Goal: Task Accomplishment & Management: Manage account settings

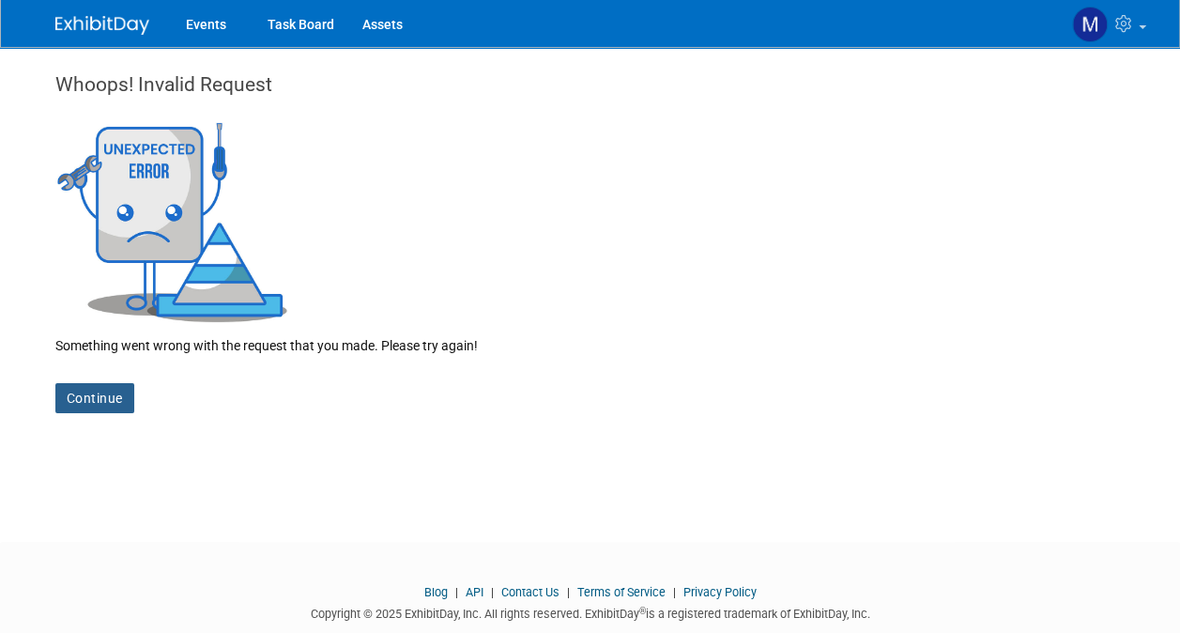
click at [90, 397] on link "Continue" at bounding box center [94, 398] width 79 height 30
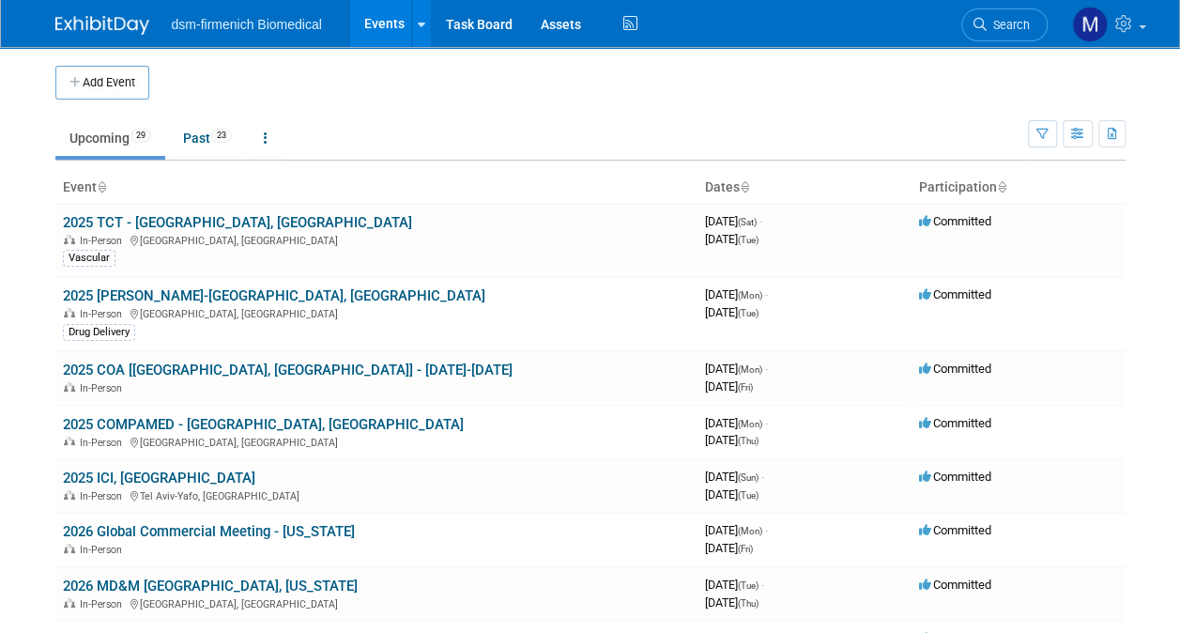
scroll to position [38, 0]
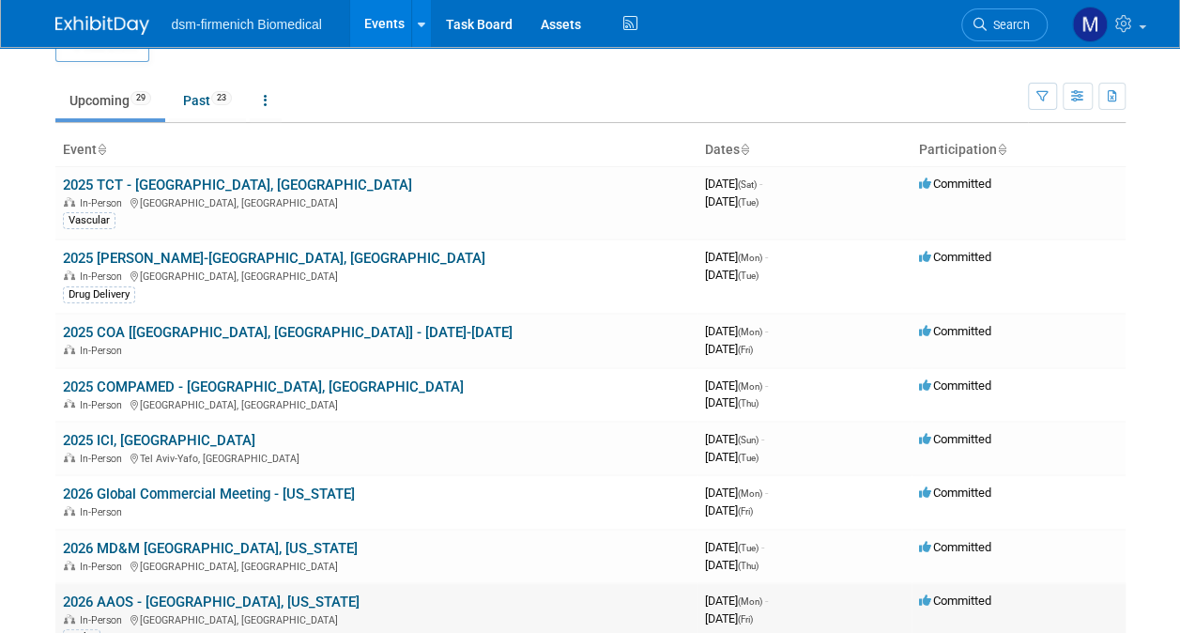
click at [138, 618] on div "In-Person New Orleans, LA" at bounding box center [376, 618] width 627 height 15
click at [127, 604] on link "2026 AAOS - [GEOGRAPHIC_DATA], [US_STATE]" at bounding box center [211, 601] width 297 height 17
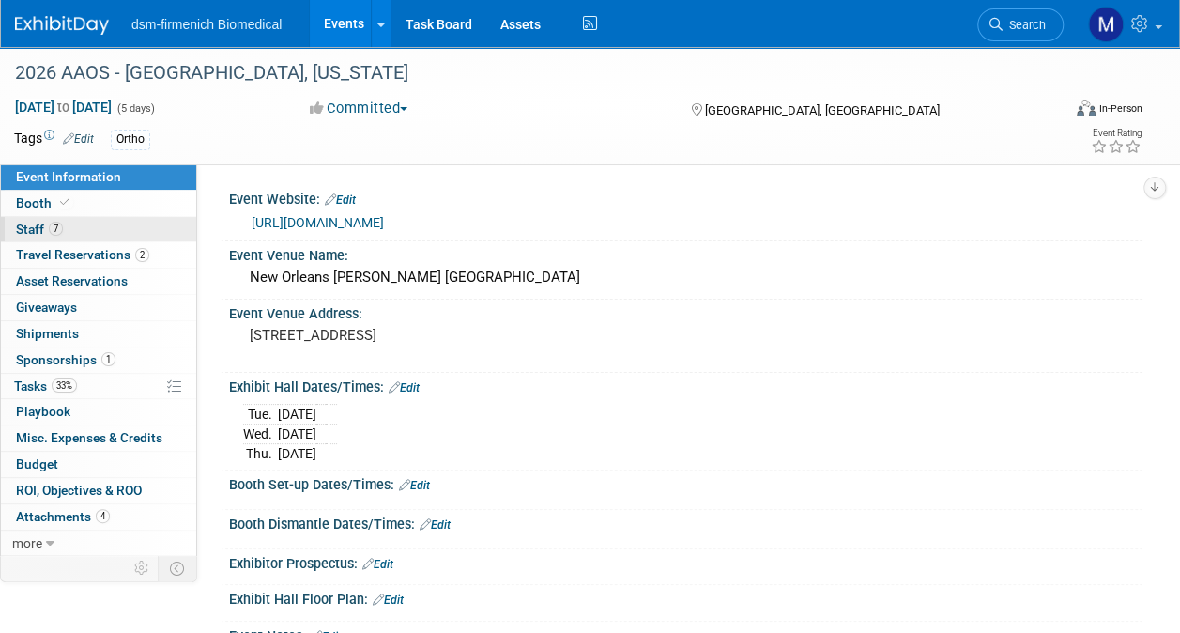
click at [50, 238] on link "7 Staff 7" at bounding box center [98, 229] width 195 height 25
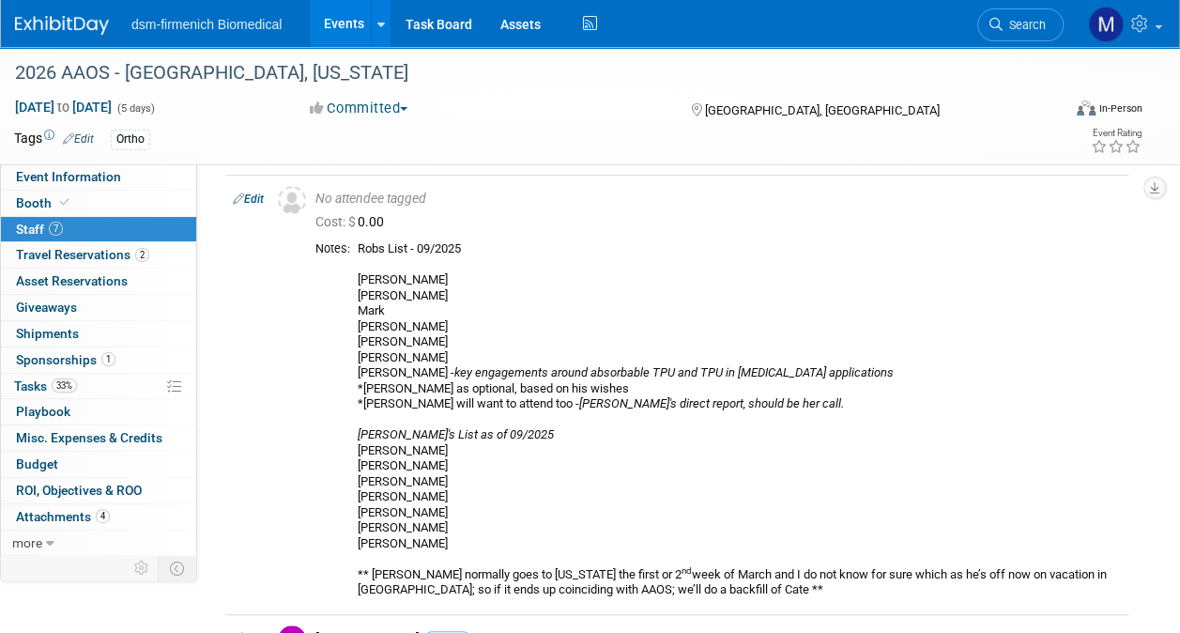
scroll to position [347, 0]
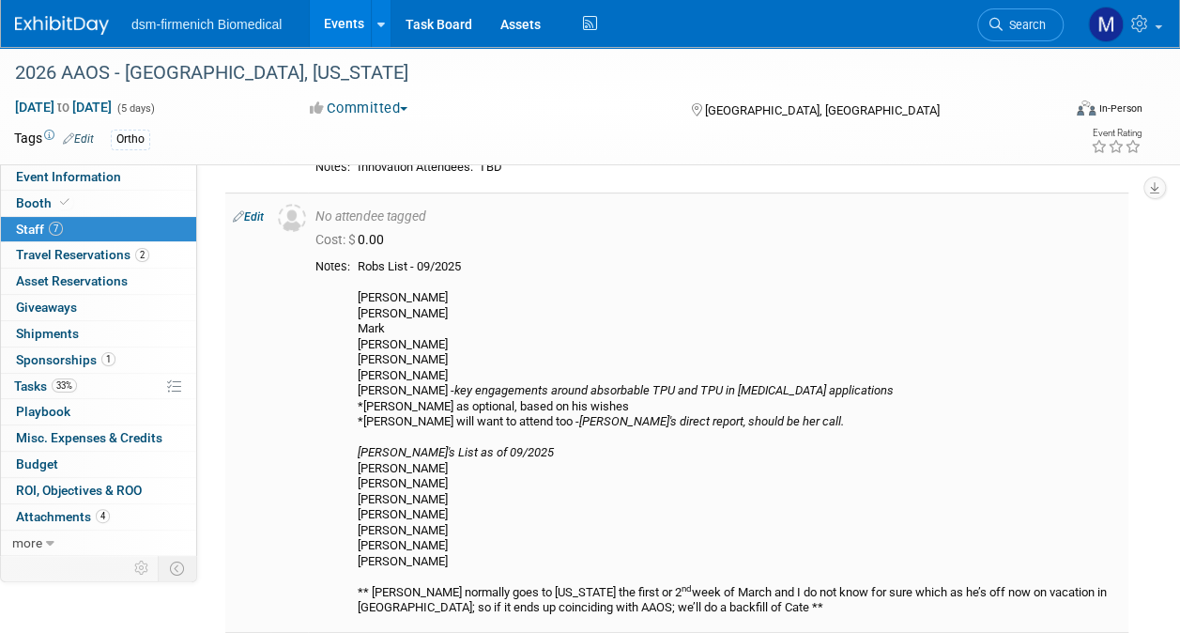
click at [257, 216] on link "Edit" at bounding box center [248, 216] width 31 height 13
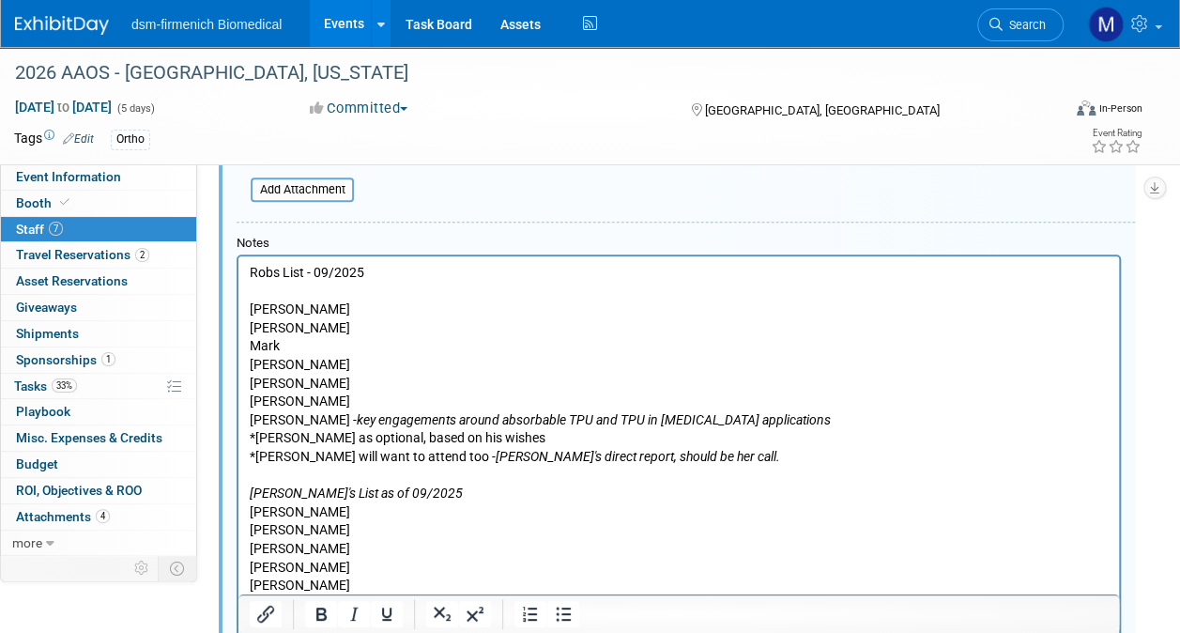
scroll to position [766, 0]
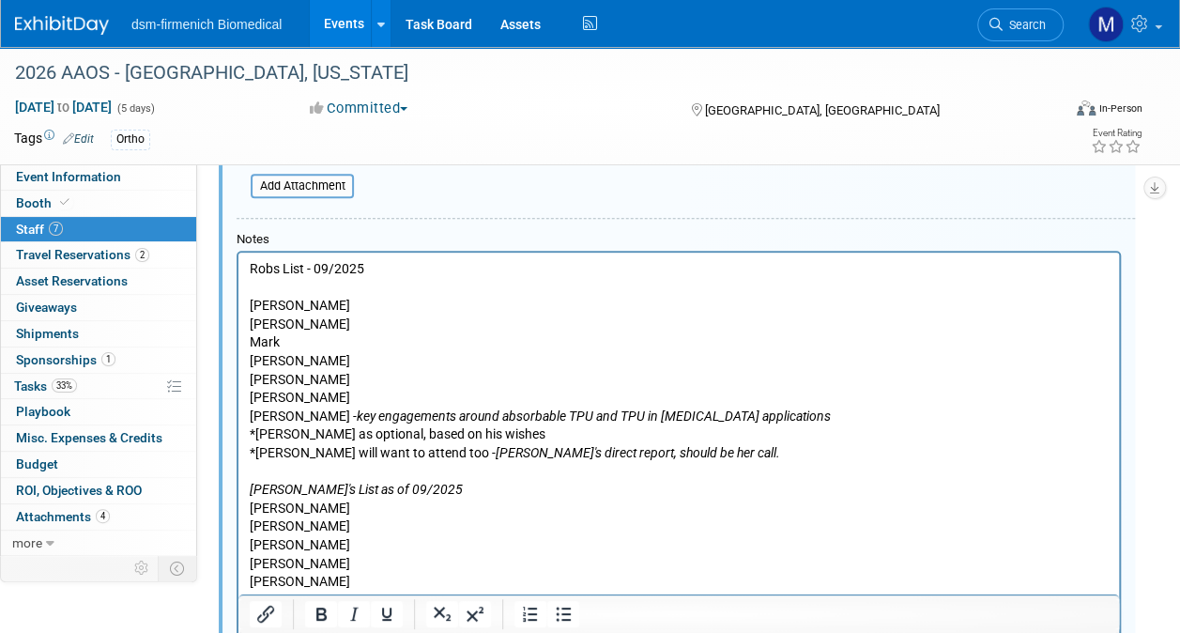
click at [249, 265] on body "Robs List - 09/2025 [PERSON_NAME] [PERSON_NAME] [PERSON_NAME] Y [PERSON_NAME] -…" at bounding box center [679, 470] width 861 height 423
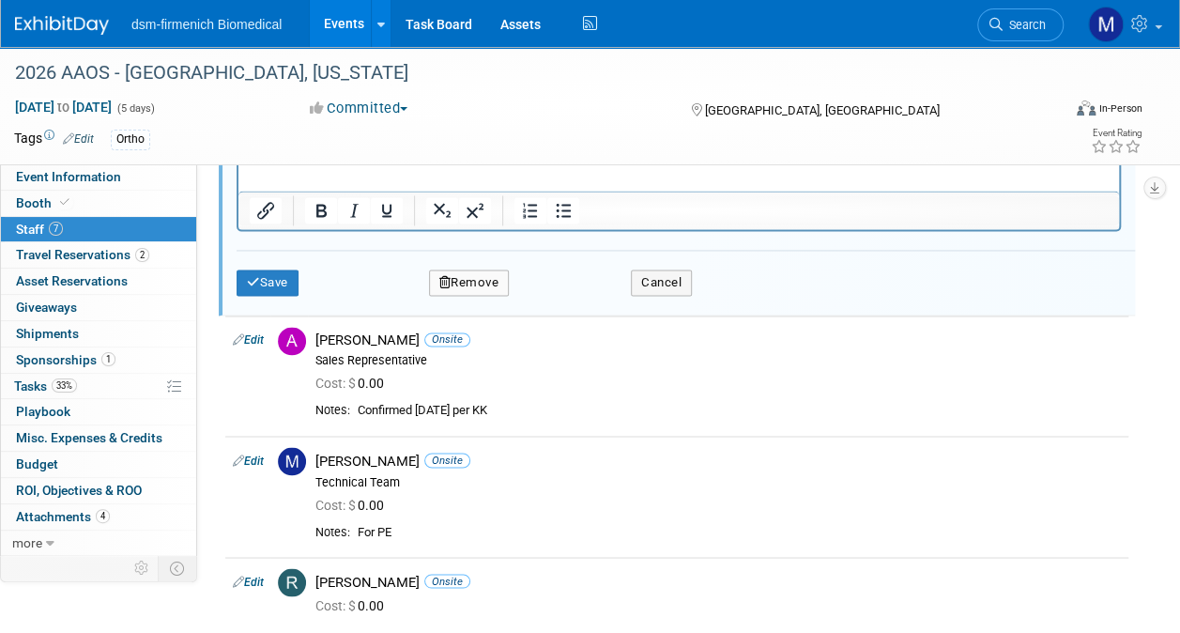
scroll to position [1340, 0]
click at [268, 283] on button "Save" at bounding box center [268, 284] width 62 height 26
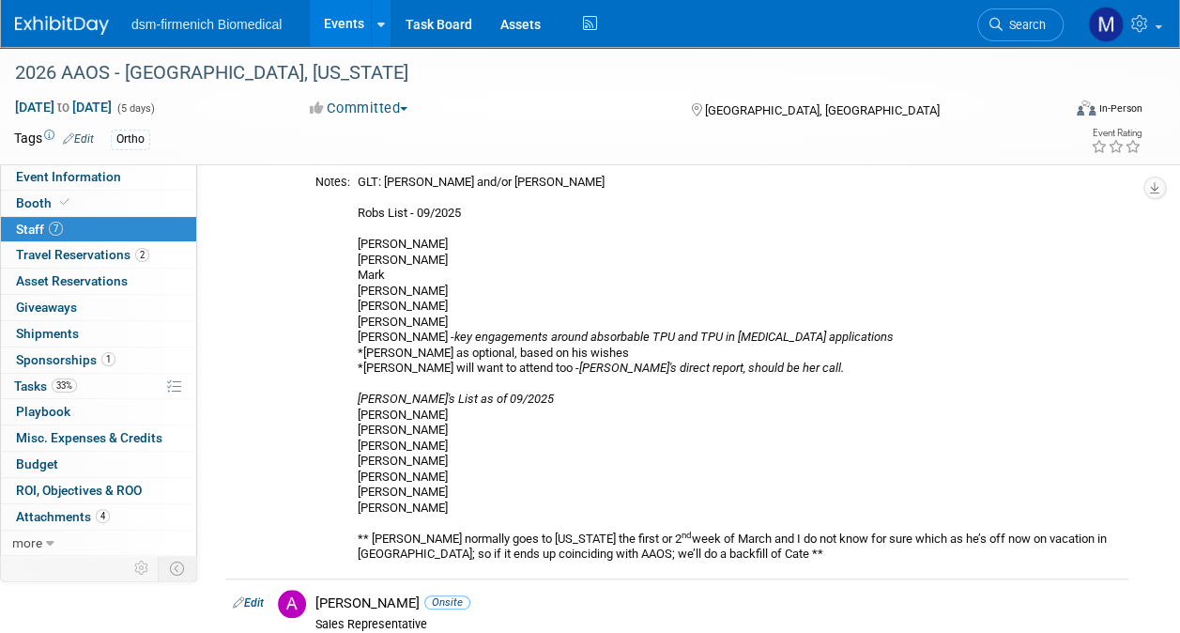
scroll to position [434, 0]
